Goal: Information Seeking & Learning: Learn about a topic

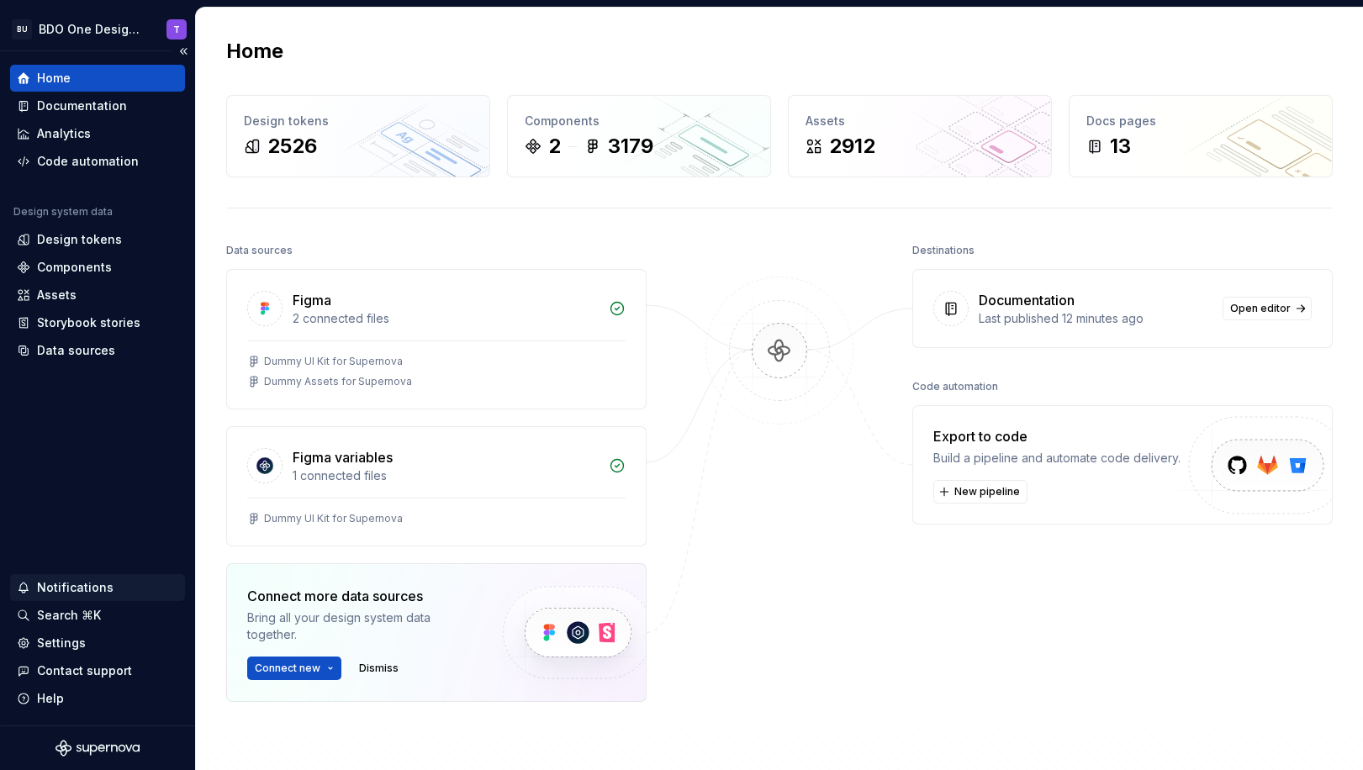
click at [59, 585] on div "Notifications" at bounding box center [75, 588] width 77 height 17
click at [60, 134] on html "BU BDO One Design System T Home Documentation Analytics Code automation Design …" at bounding box center [681, 385] width 1363 height 770
click at [75, 134] on div "Analytics" at bounding box center [64, 133] width 54 height 17
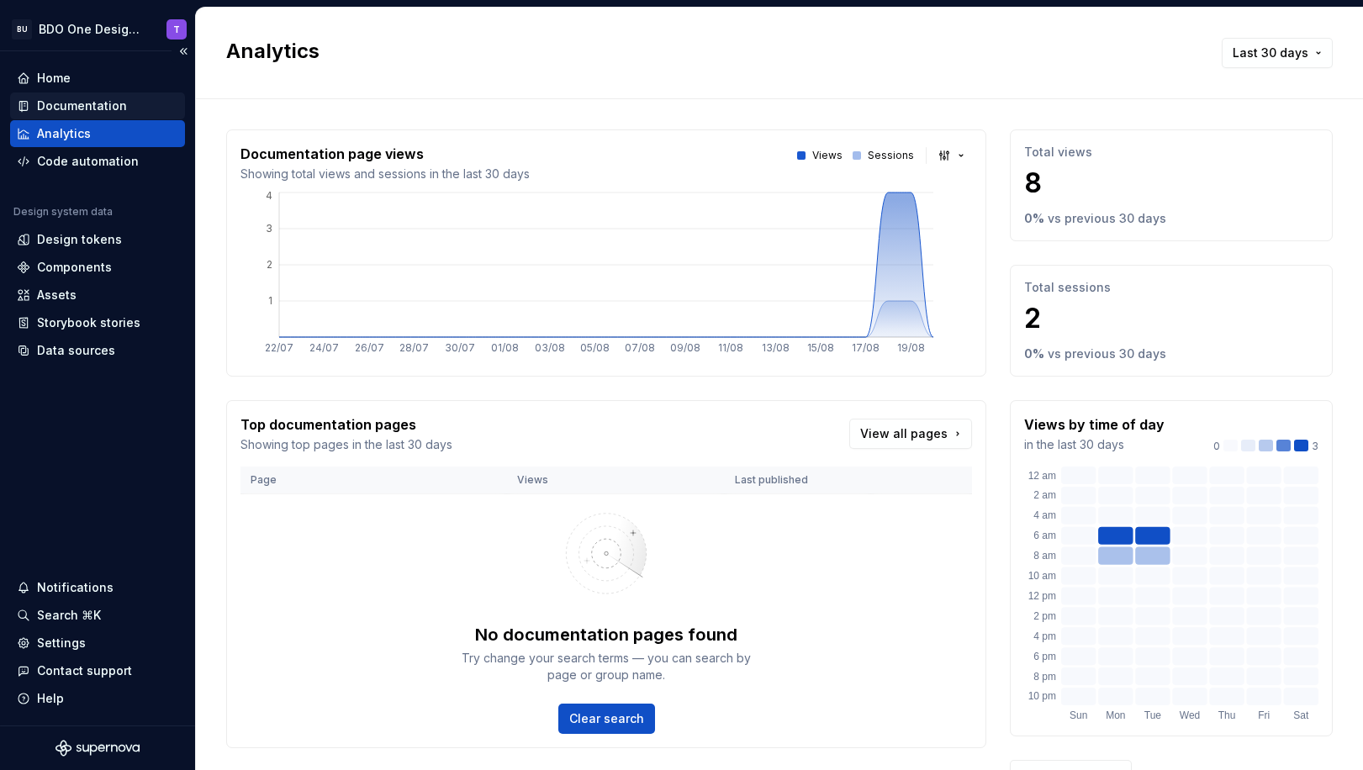
click at [56, 103] on div "Documentation" at bounding box center [82, 106] width 90 height 17
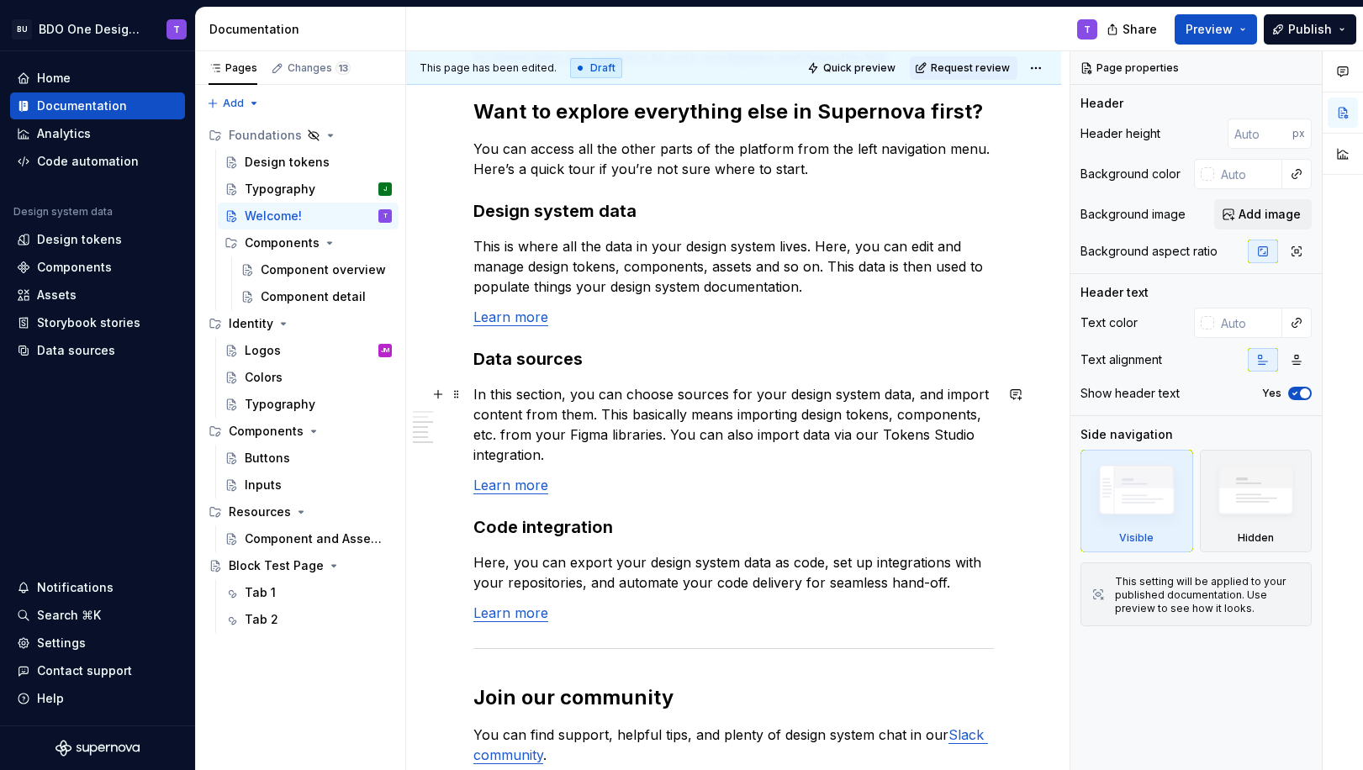
scroll to position [1457, 0]
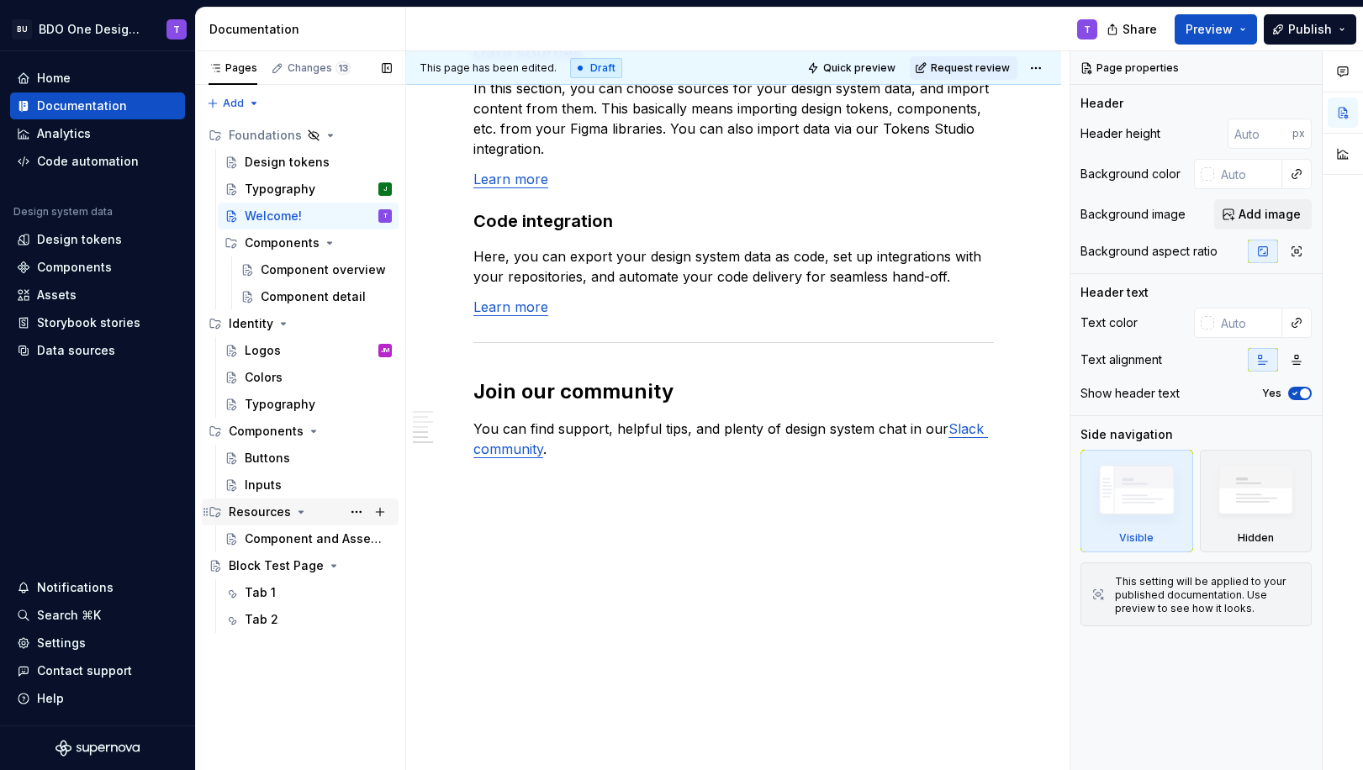
click at [256, 512] on div "Resources" at bounding box center [260, 512] width 62 height 17
click at [252, 534] on div "Component and Asset Libraries" at bounding box center [293, 539] width 97 height 17
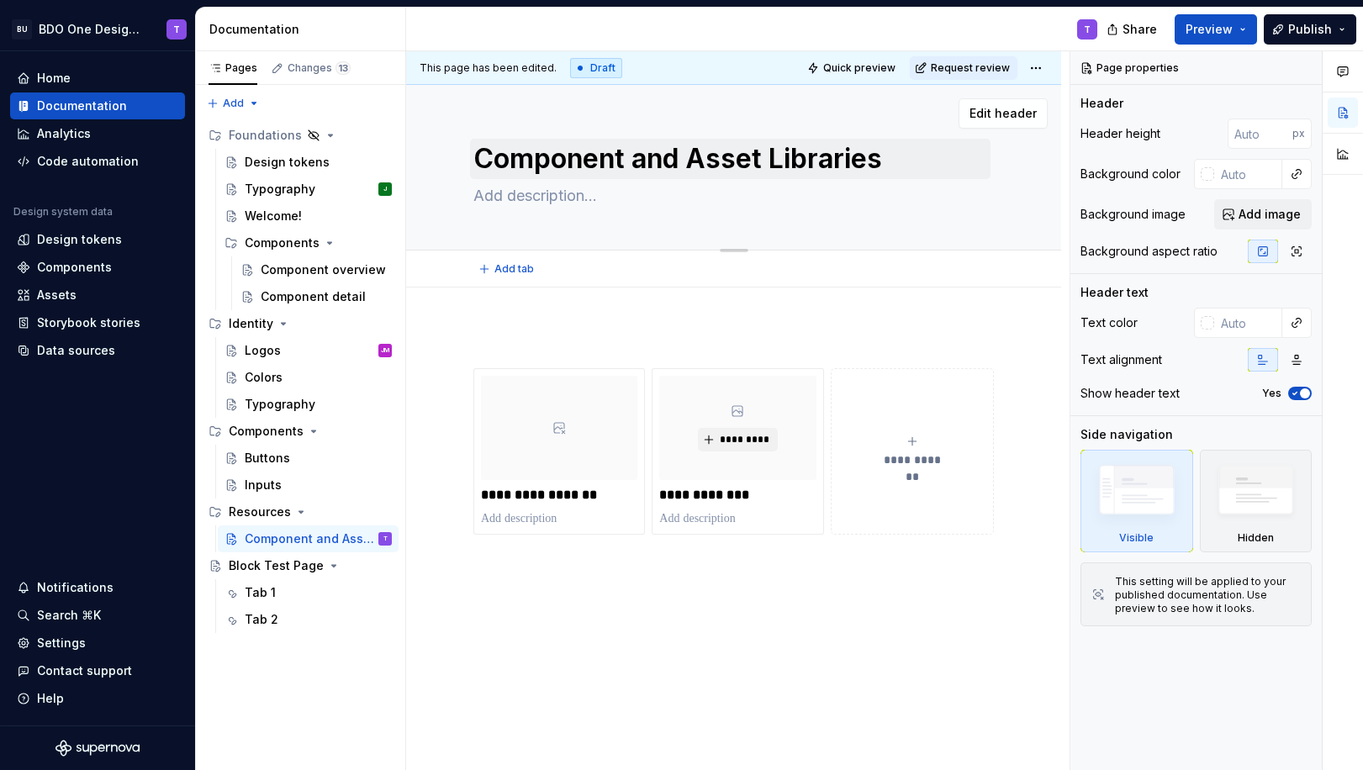
type textarea "*"
